Goal: Information Seeking & Learning: Learn about a topic

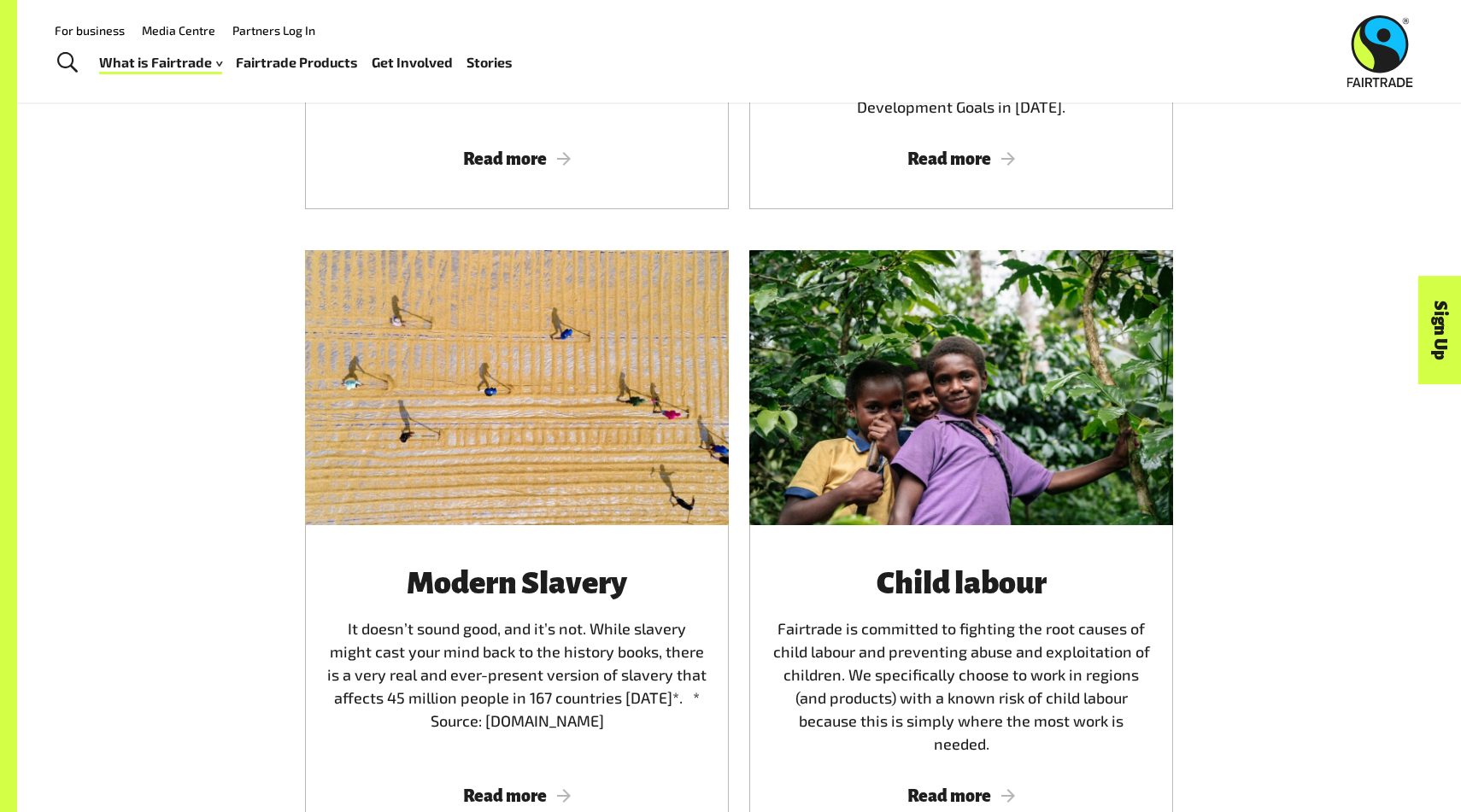
scroll to position [2303, 0]
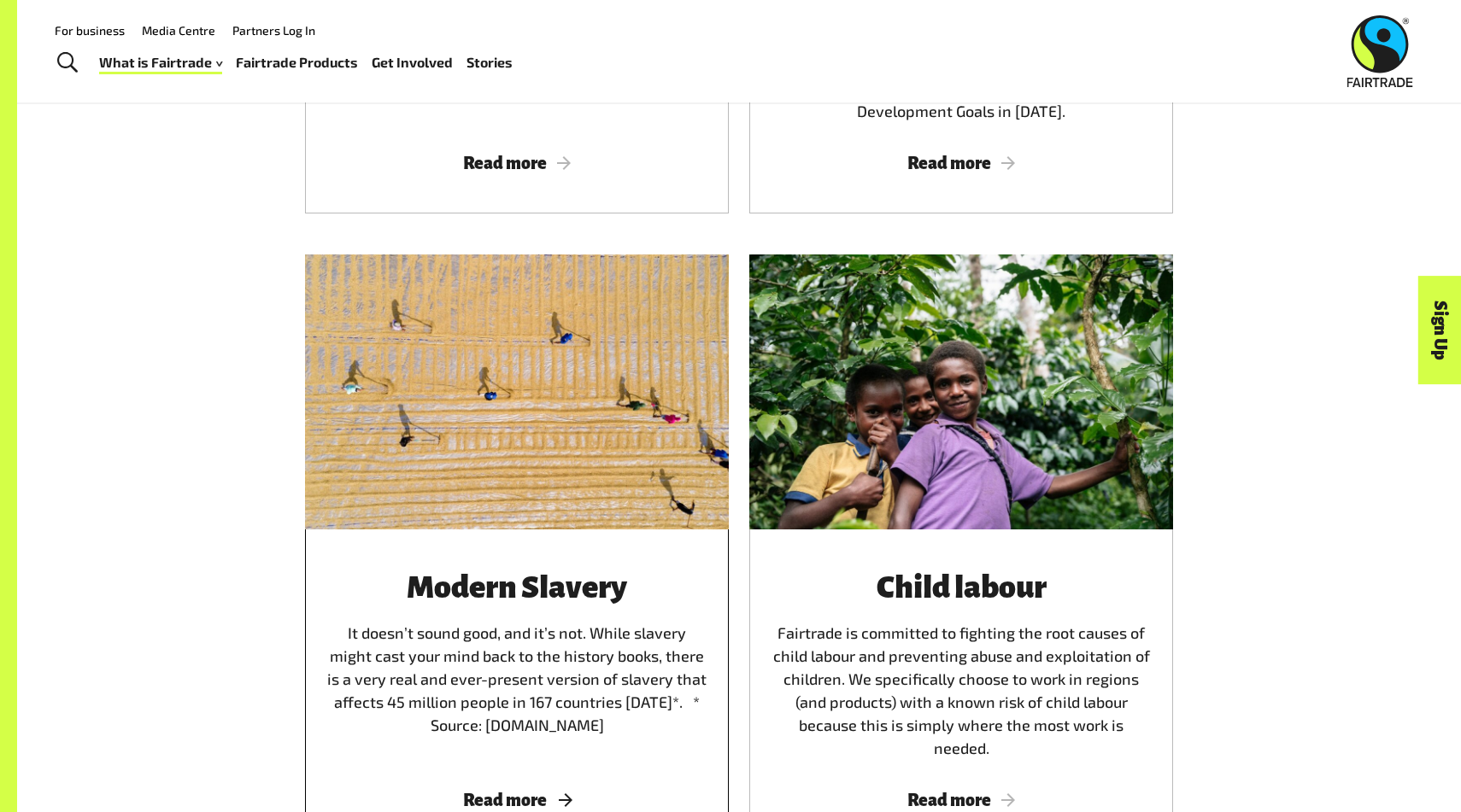
click at [490, 589] on h3 "Modern Slavery" at bounding box center [517, 587] width 383 height 34
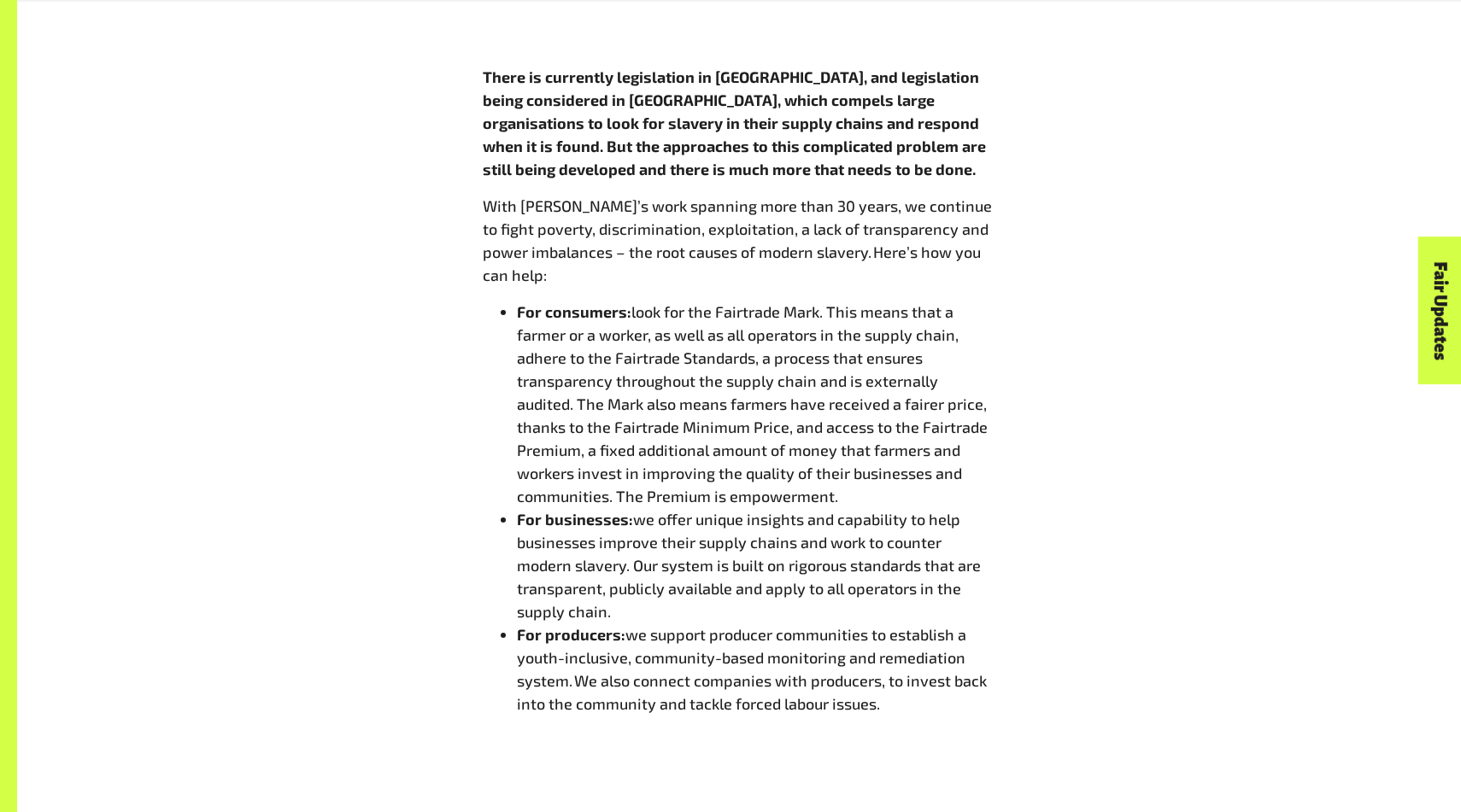
scroll to position [1444, 0]
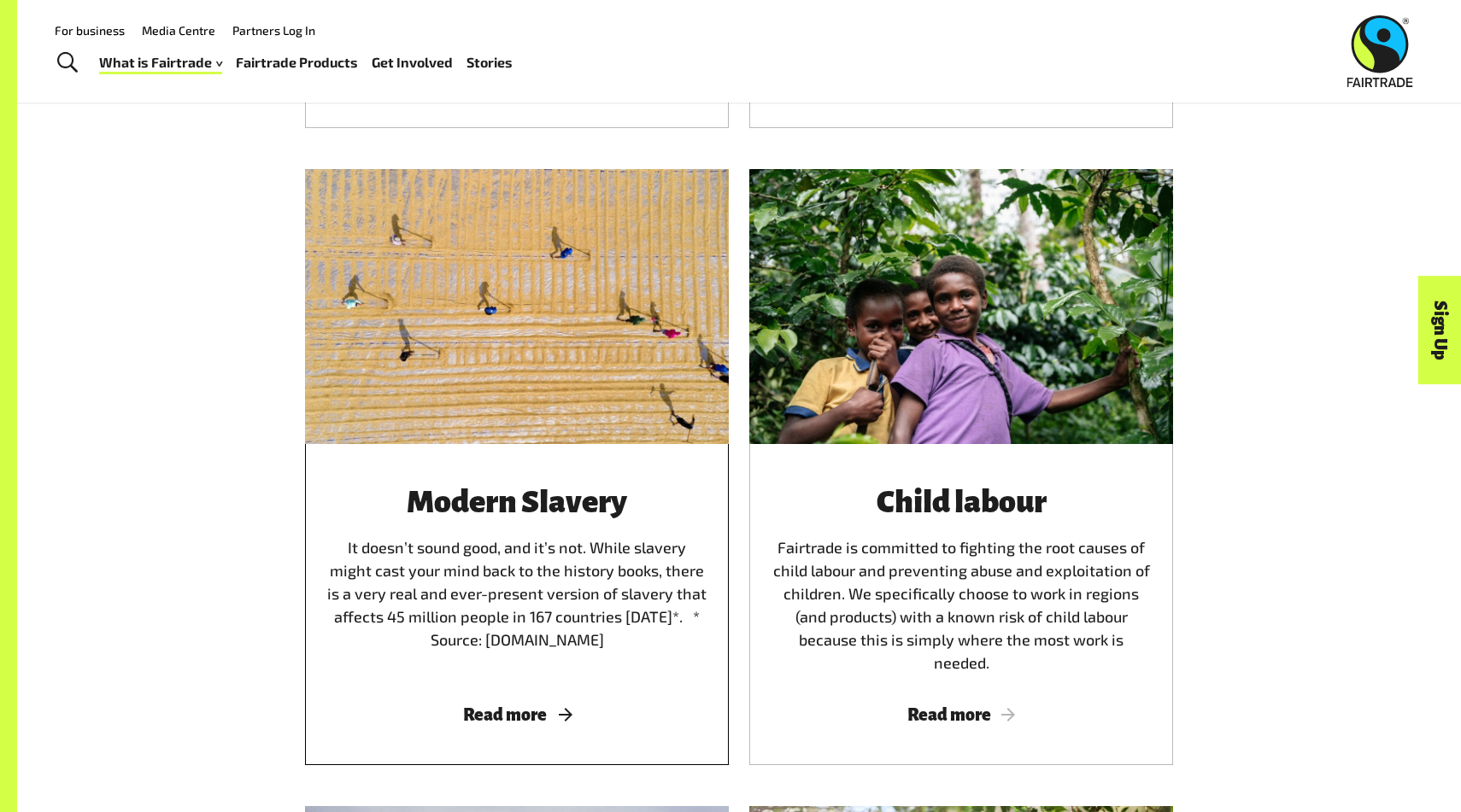
scroll to position [2378, 0]
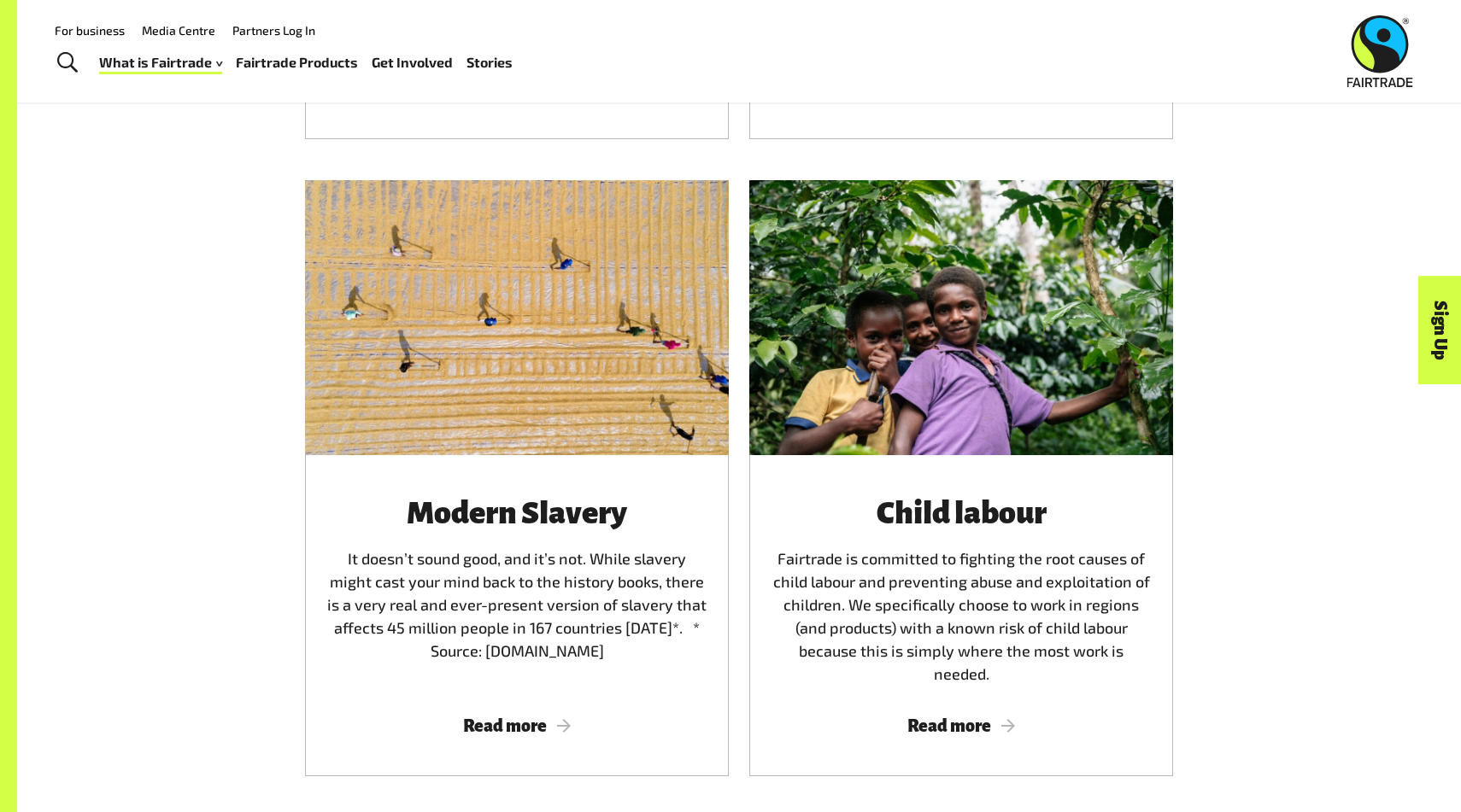
click at [517, 282] on div at bounding box center [518, 318] width 424 height 275
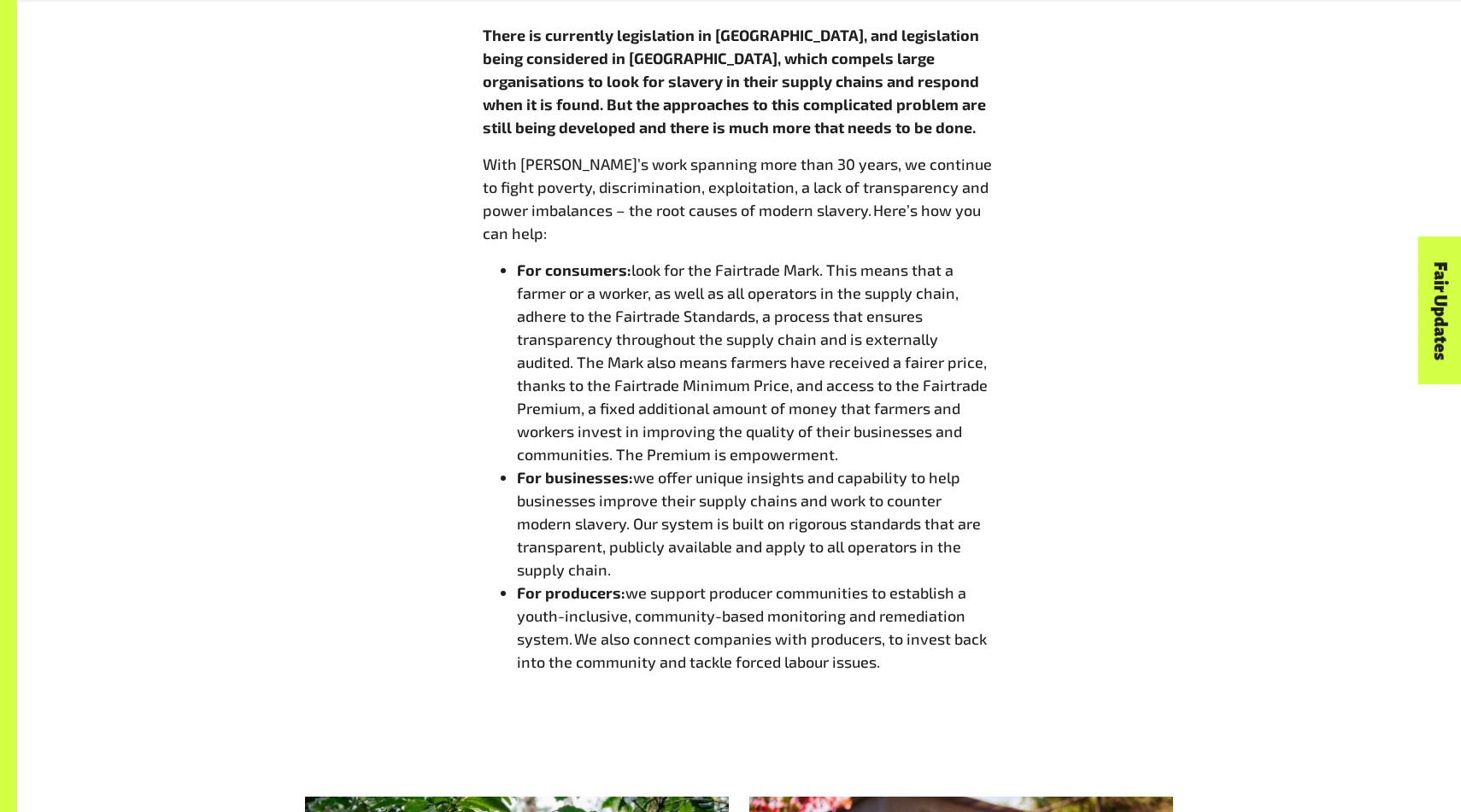
scroll to position [1490, 0]
